Goal: Task Accomplishment & Management: Complete application form

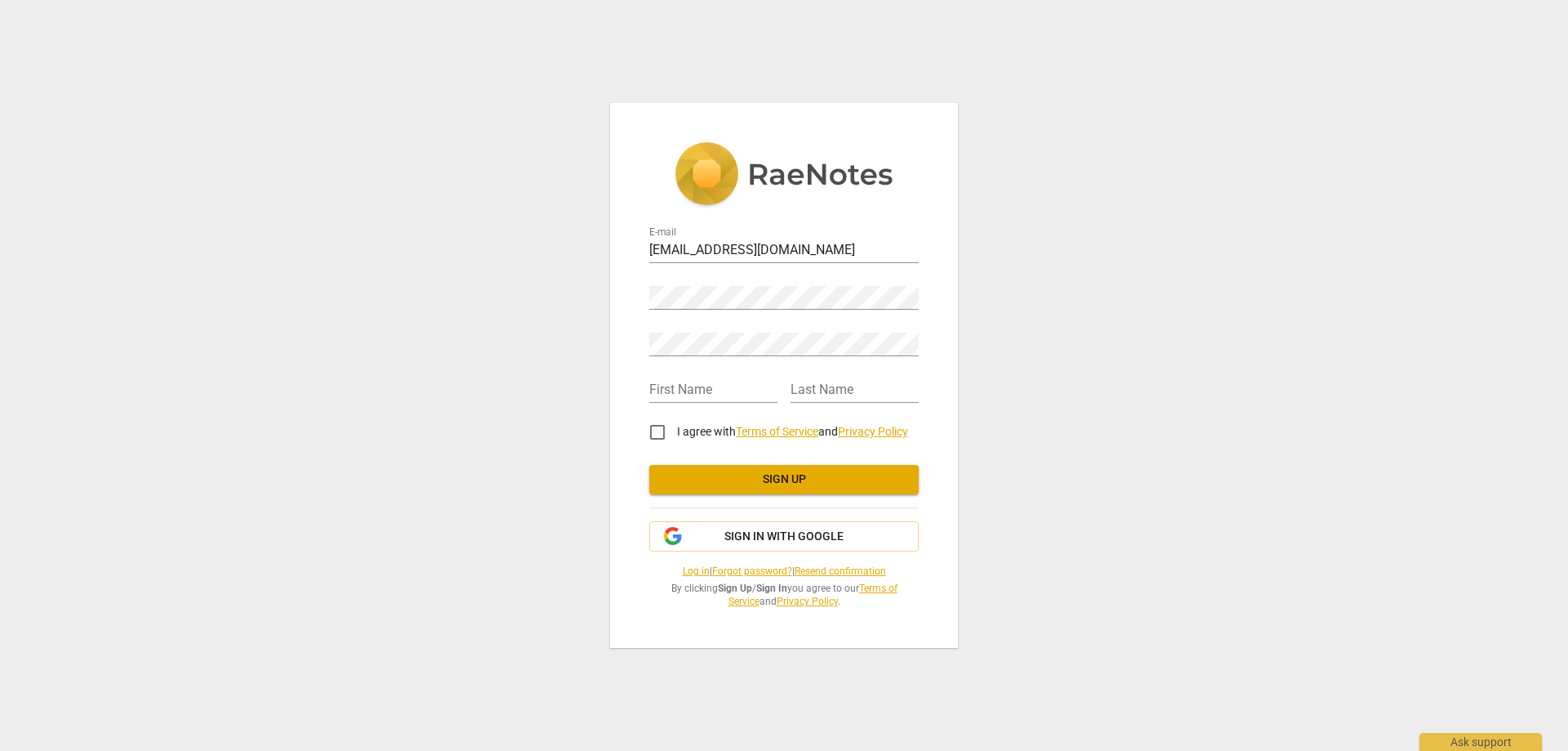
click at [735, 283] on div "Password" at bounding box center [784, 291] width 269 height 37
click at [723, 391] on input "text" at bounding box center [713, 391] width 128 height 24
type input "[PERSON_NAME]"
click at [659, 430] on input "I agree with Terms of Service and Privacy Policy" at bounding box center [657, 432] width 39 height 39
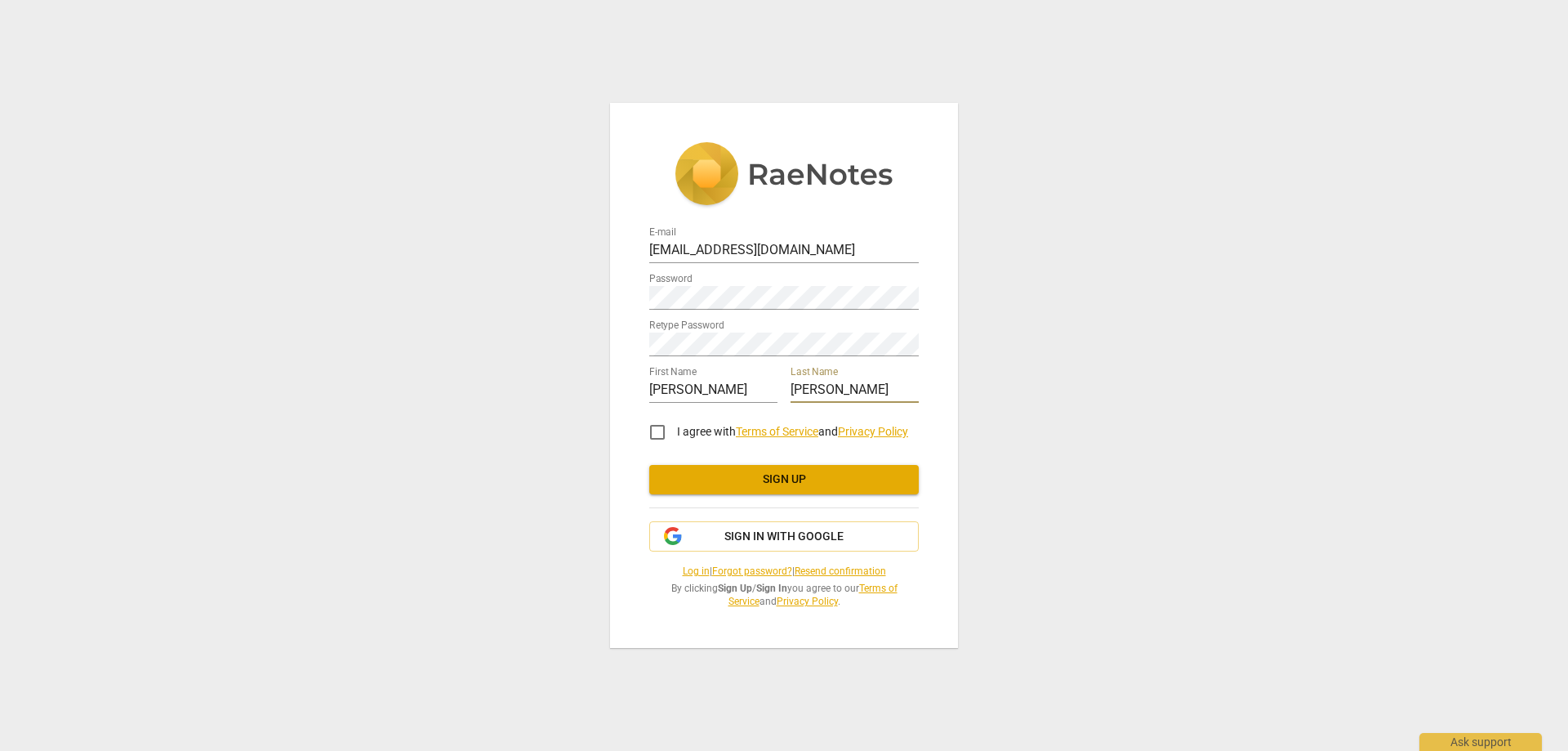
checkbox input "true"
click at [758, 482] on span "Sign up" at bounding box center [784, 479] width 244 height 16
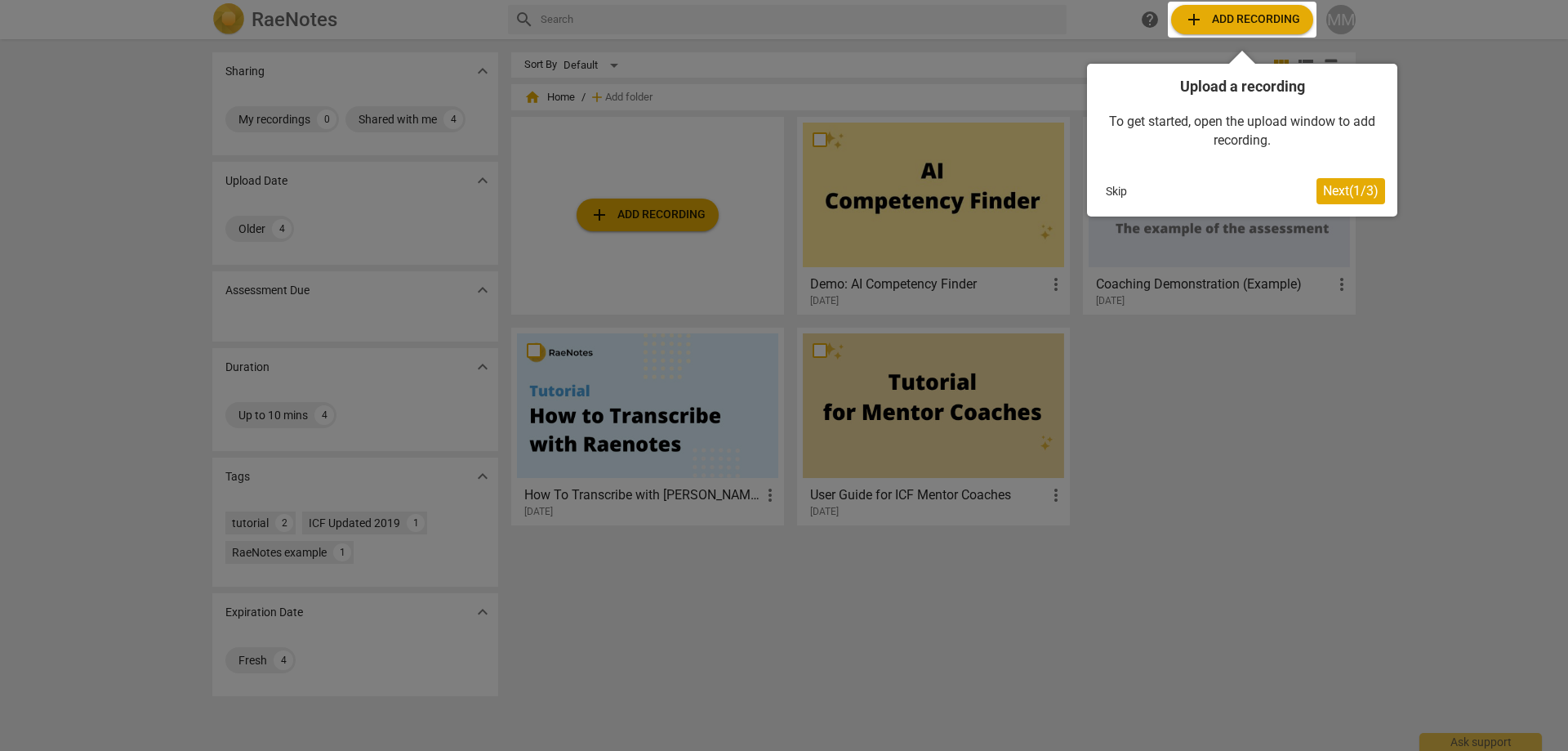
click at [178, 316] on div at bounding box center [784, 375] width 1568 height 751
